Goal: Find specific page/section: Find specific page/section

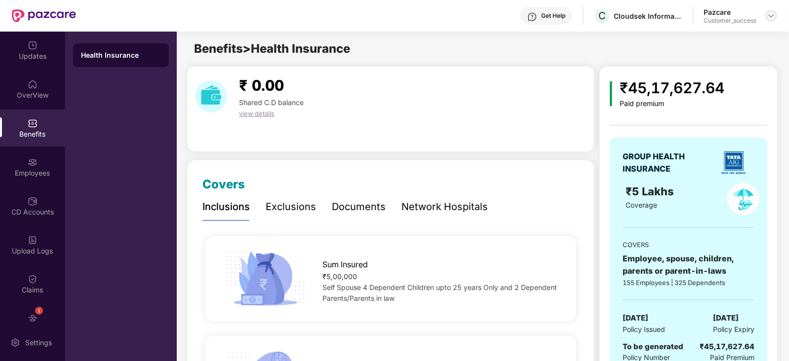
click at [773, 13] on img at bounding box center [771, 16] width 8 height 8
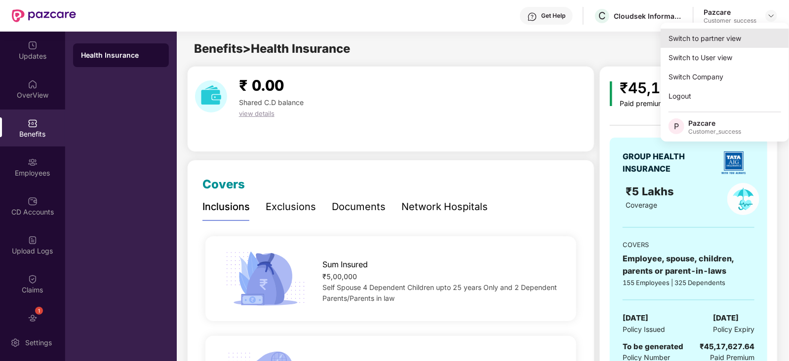
click at [746, 36] on div "Switch to partner view" at bounding box center [725, 38] width 128 height 19
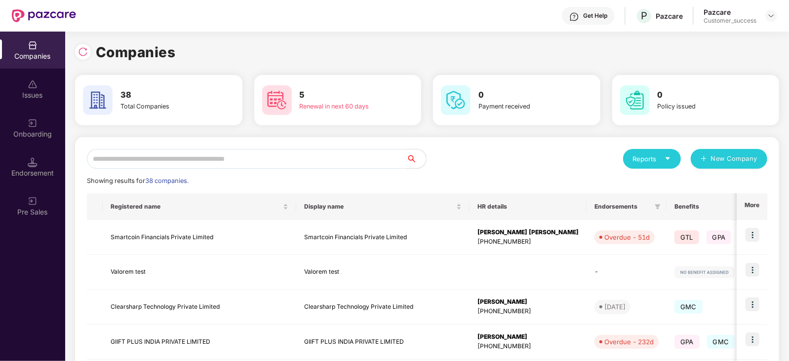
click at [233, 161] on input "text" at bounding box center [246, 159] width 319 height 20
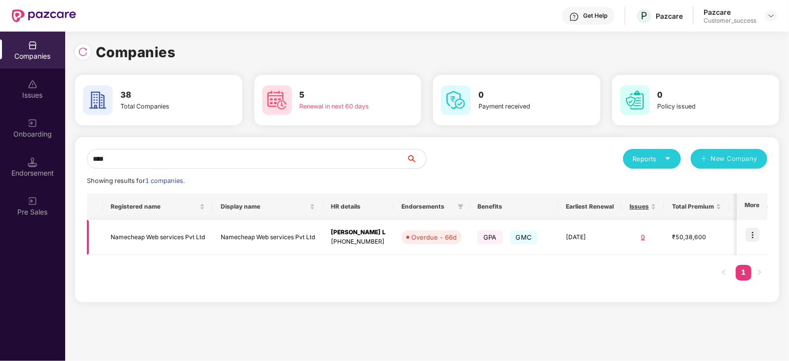
type input "****"
click at [760, 234] on td at bounding box center [752, 237] width 31 height 35
click at [754, 236] on img at bounding box center [753, 235] width 14 height 14
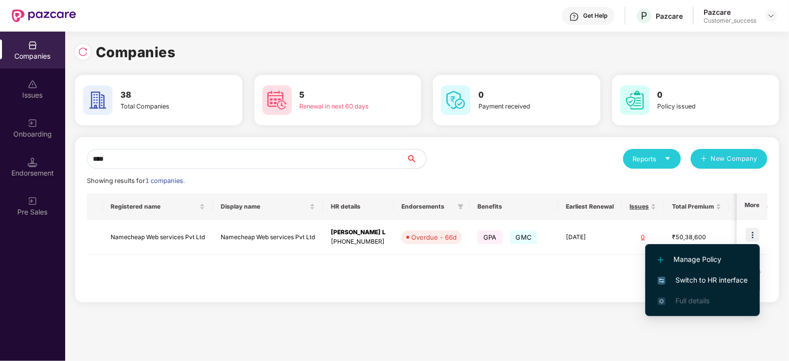
click at [718, 281] on span "Switch to HR interface" at bounding box center [703, 280] width 90 height 11
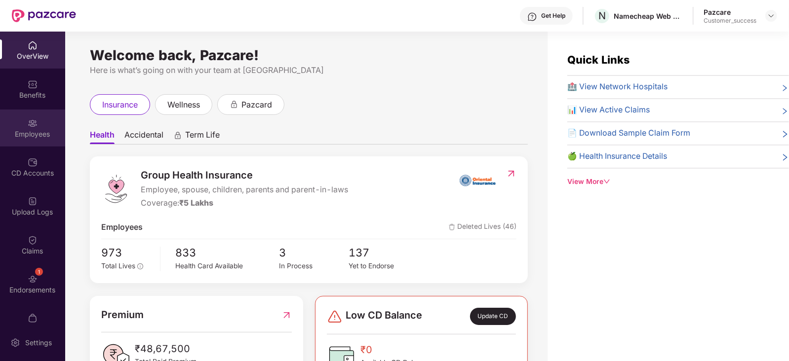
click at [40, 139] on div "Employees" at bounding box center [32, 128] width 65 height 37
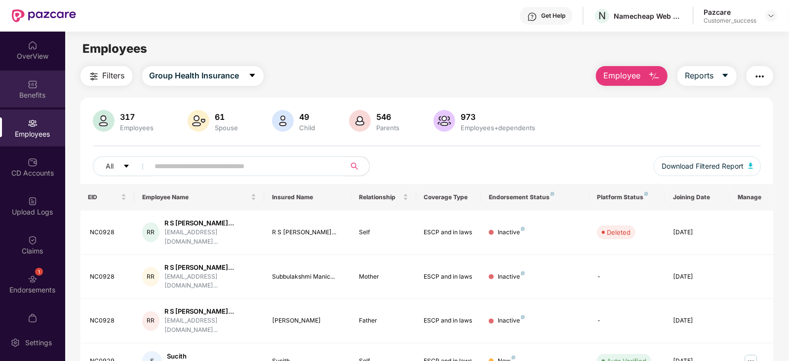
click at [31, 91] on div "Benefits" at bounding box center [32, 95] width 65 height 10
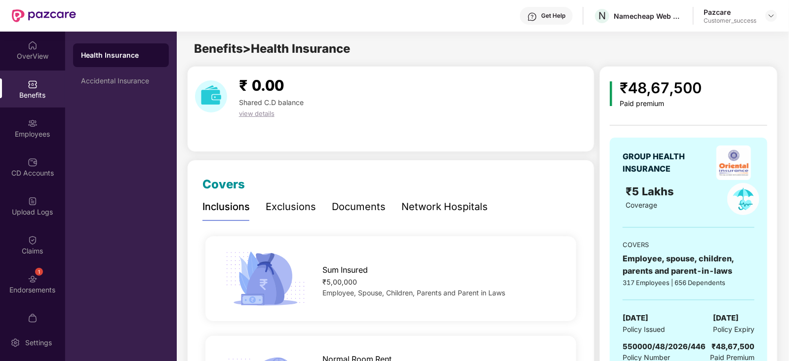
click at [439, 212] on div "Network Hospitals" at bounding box center [444, 206] width 86 height 15
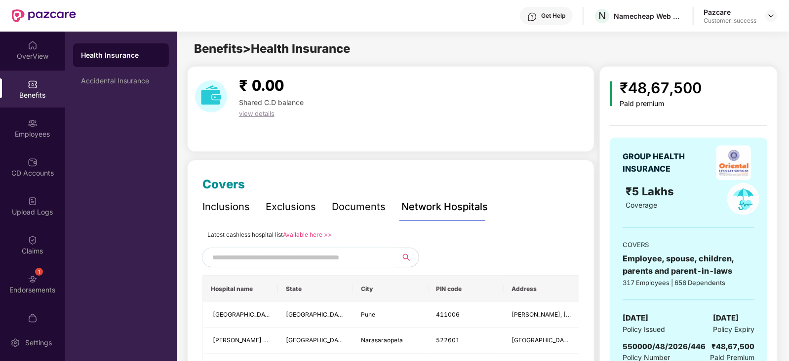
click at [311, 238] on div "Latest cashless hospital list Available here >>" at bounding box center [269, 234] width 124 height 11
click at [311, 236] on link "Available here >>" at bounding box center [307, 234] width 49 height 7
